Goal: Task Accomplishment & Management: Complete application form

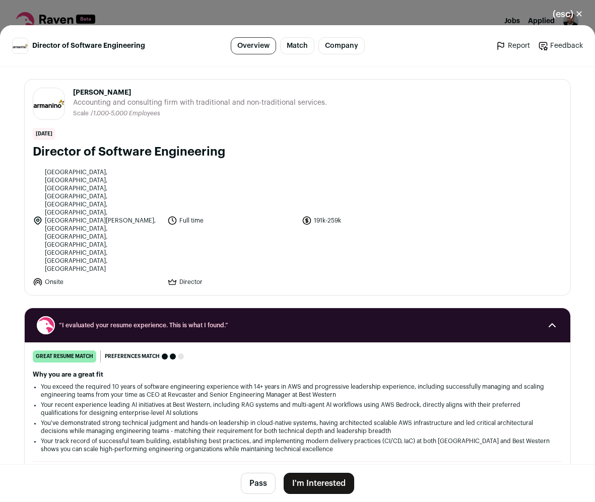
click at [564, 15] on button "(esc) ✕" at bounding box center [568, 14] width 54 height 22
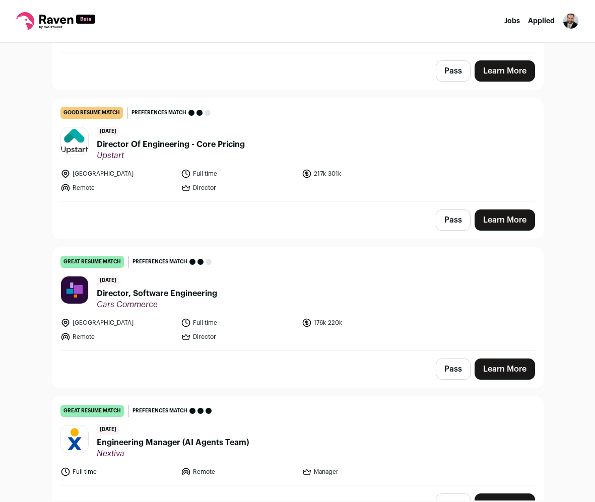
scroll to position [909, 0]
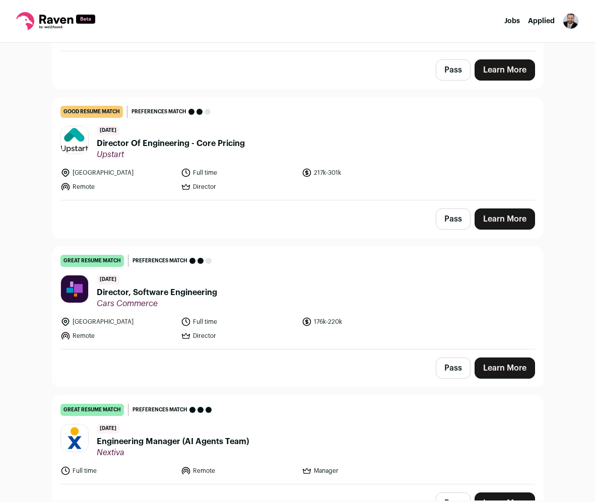
click at [209, 138] on span "Director Of Engineering - Core Pricing" at bounding box center [171, 144] width 148 height 12
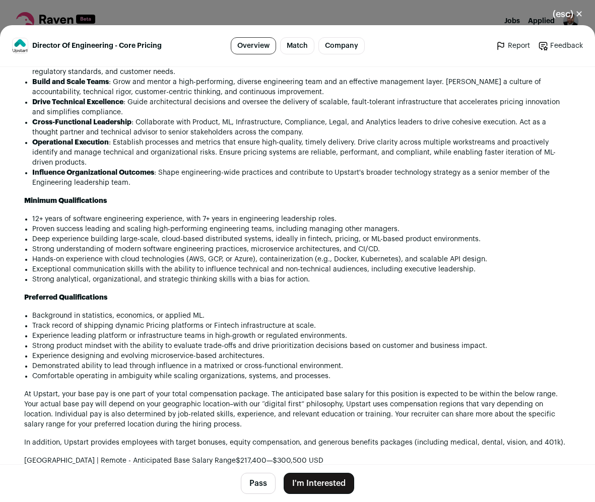
scroll to position [406, 0]
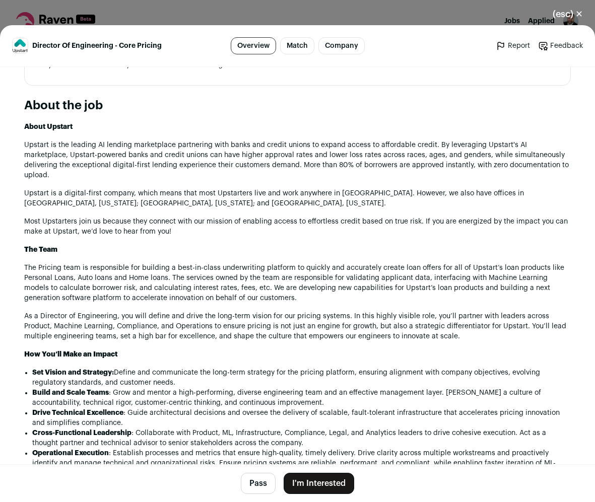
click at [564, 13] on button "(esc) ✕" at bounding box center [568, 14] width 54 height 22
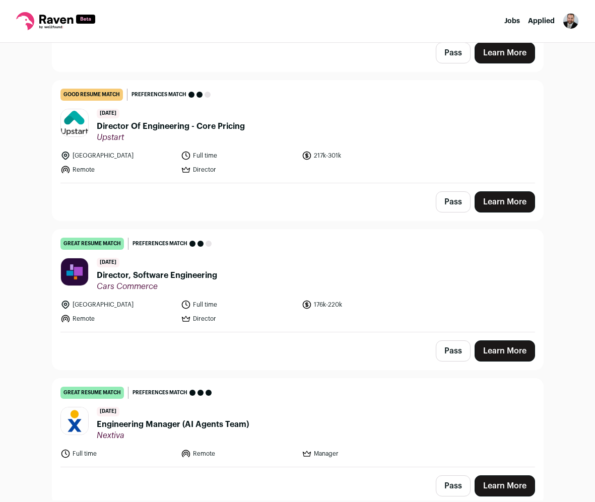
scroll to position [935, 0]
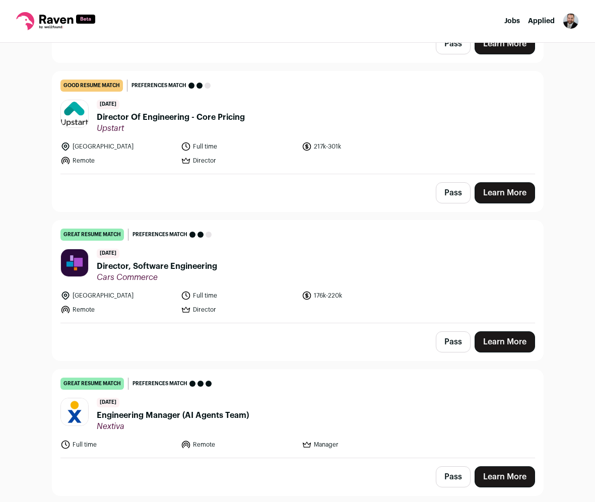
click at [217, 410] on span "Engineering Manager (AI Agents Team)" at bounding box center [173, 416] width 152 height 12
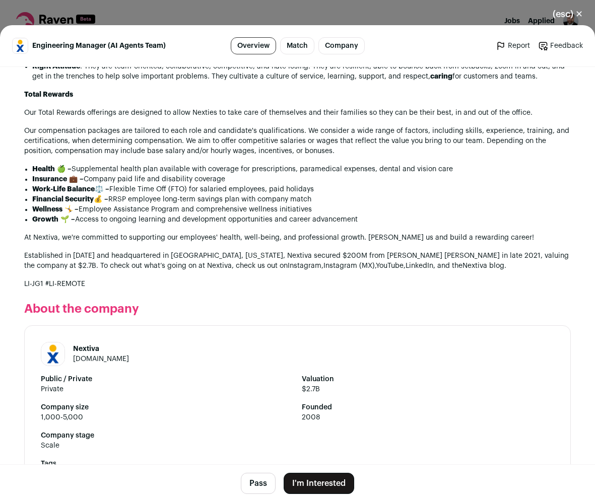
scroll to position [1226, 0]
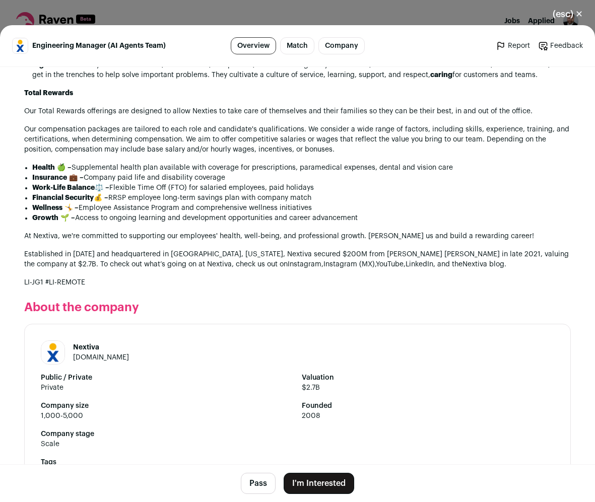
click at [104, 355] on link "nextiva.com" at bounding box center [101, 357] width 56 height 7
click at [313, 487] on button "I'm Interested" at bounding box center [319, 483] width 71 height 21
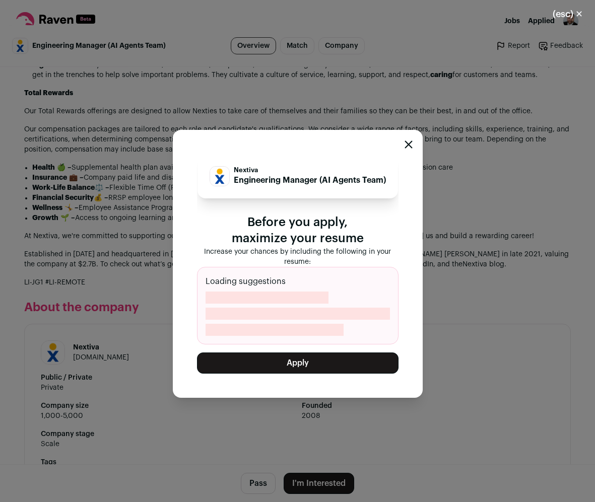
click at [314, 365] on button "Apply" at bounding box center [298, 363] width 202 height 21
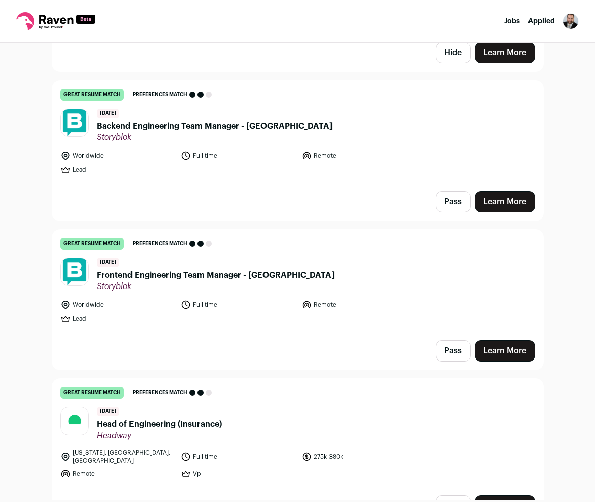
scroll to position [2137, 0]
